Goal: Task Accomplishment & Management: Use online tool/utility

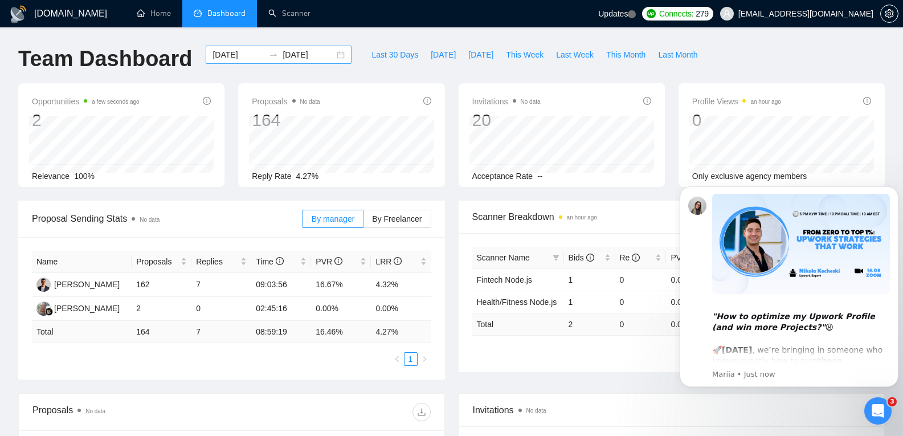
click at [328, 53] on div "[DATE] [DATE]" at bounding box center [279, 55] width 146 height 18
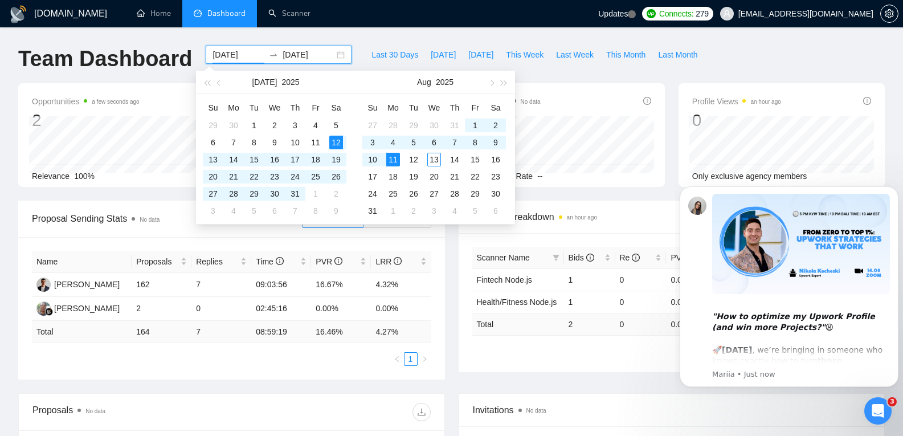
click at [332, 52] on div "[DATE] [DATE]" at bounding box center [279, 55] width 146 height 18
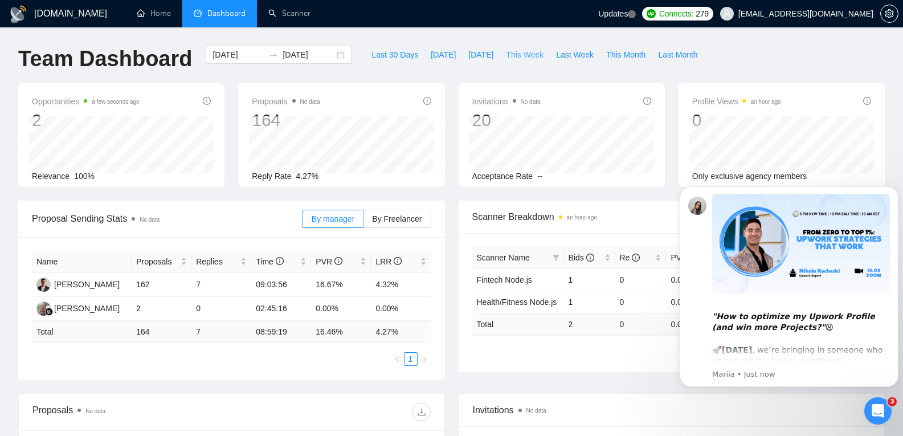
click at [520, 52] on span "This Week" at bounding box center [525, 54] width 38 height 13
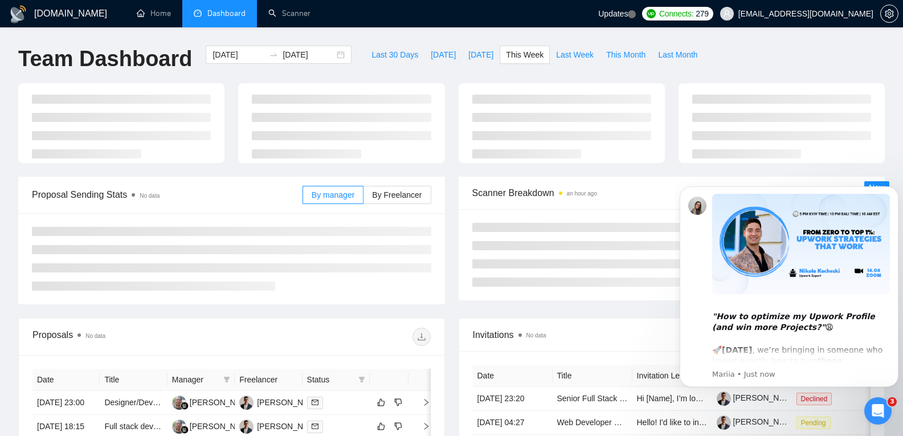
type input "[DATE]"
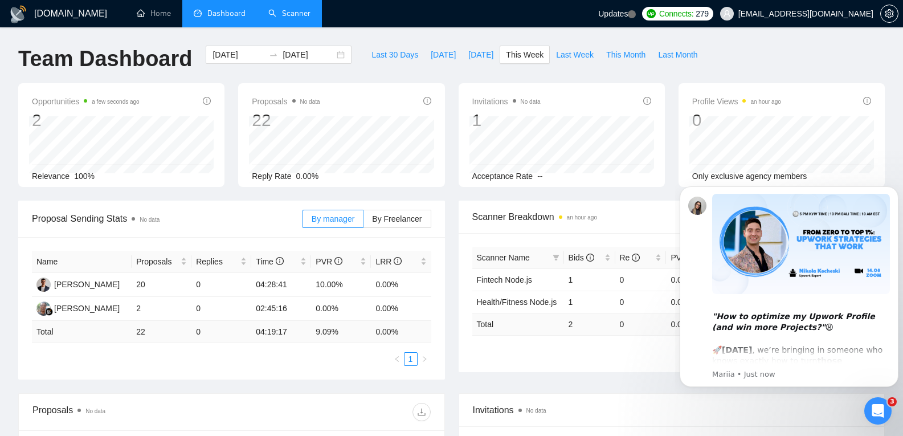
click at [289, 14] on link "Scanner" at bounding box center [289, 14] width 42 height 10
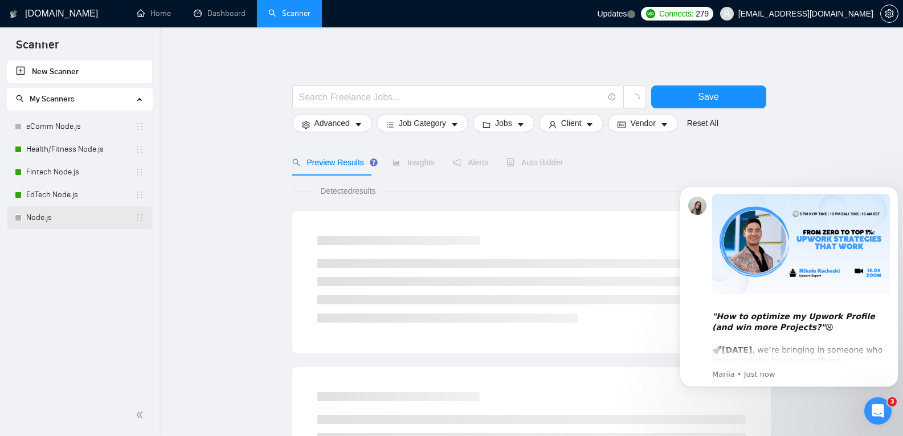
click at [25, 226] on div "Node.js" at bounding box center [79, 217] width 129 height 23
